Goal: Information Seeking & Learning: Learn about a topic

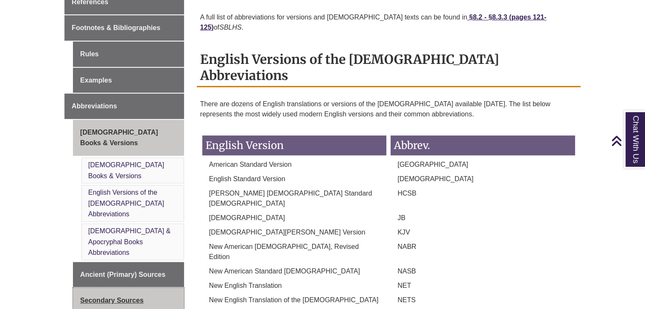
scroll to position [362, 0]
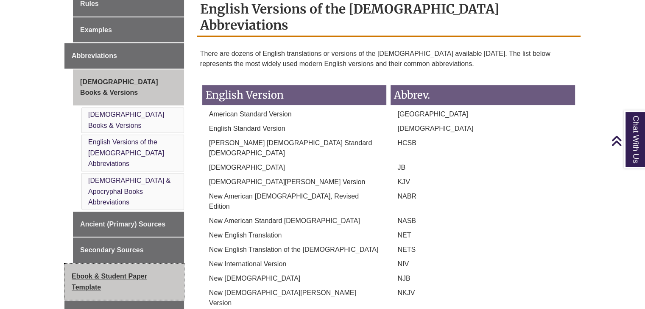
click at [117, 264] on link "Ebook & Student Paper Template" at bounding box center [124, 282] width 120 height 36
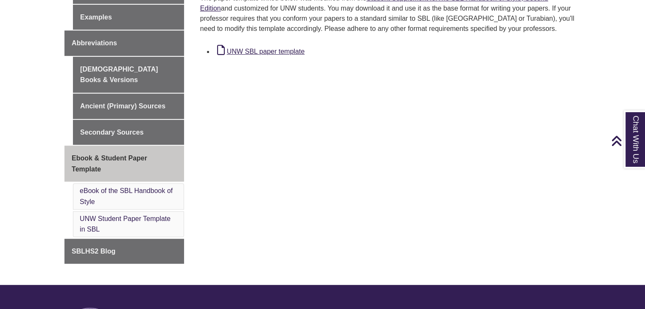
scroll to position [424, 0]
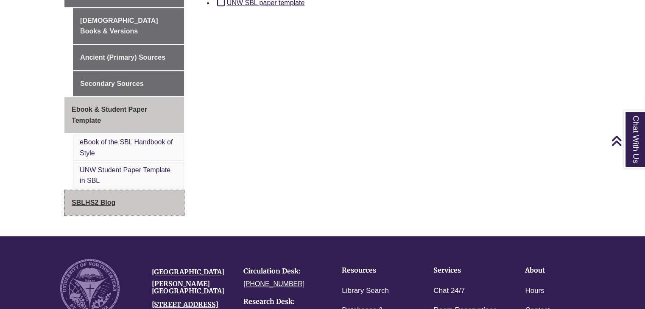
click at [111, 190] on link "SBLHS2 Blog" at bounding box center [124, 202] width 120 height 25
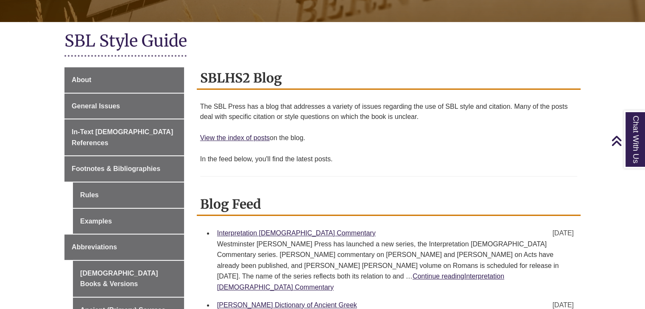
scroll to position [170, 0]
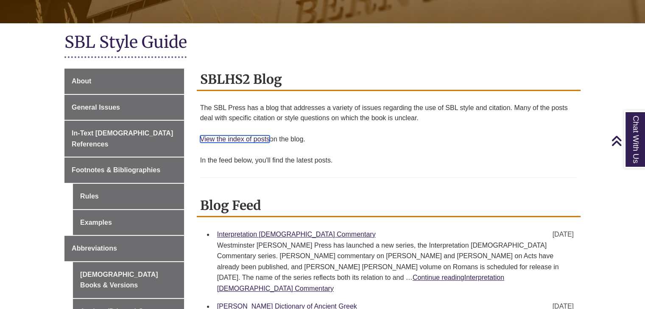
click at [246, 141] on link "View the index of posts" at bounding box center [235, 139] width 70 height 7
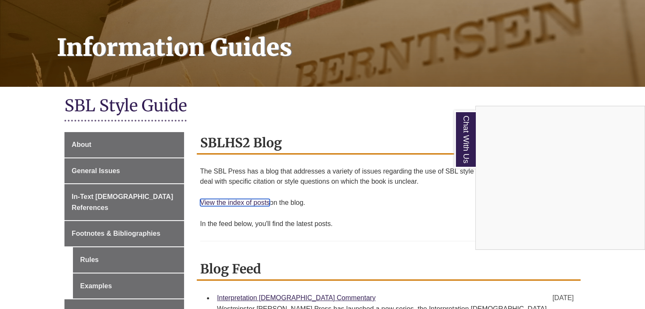
scroll to position [0, 0]
